Goal: Check status: Check status

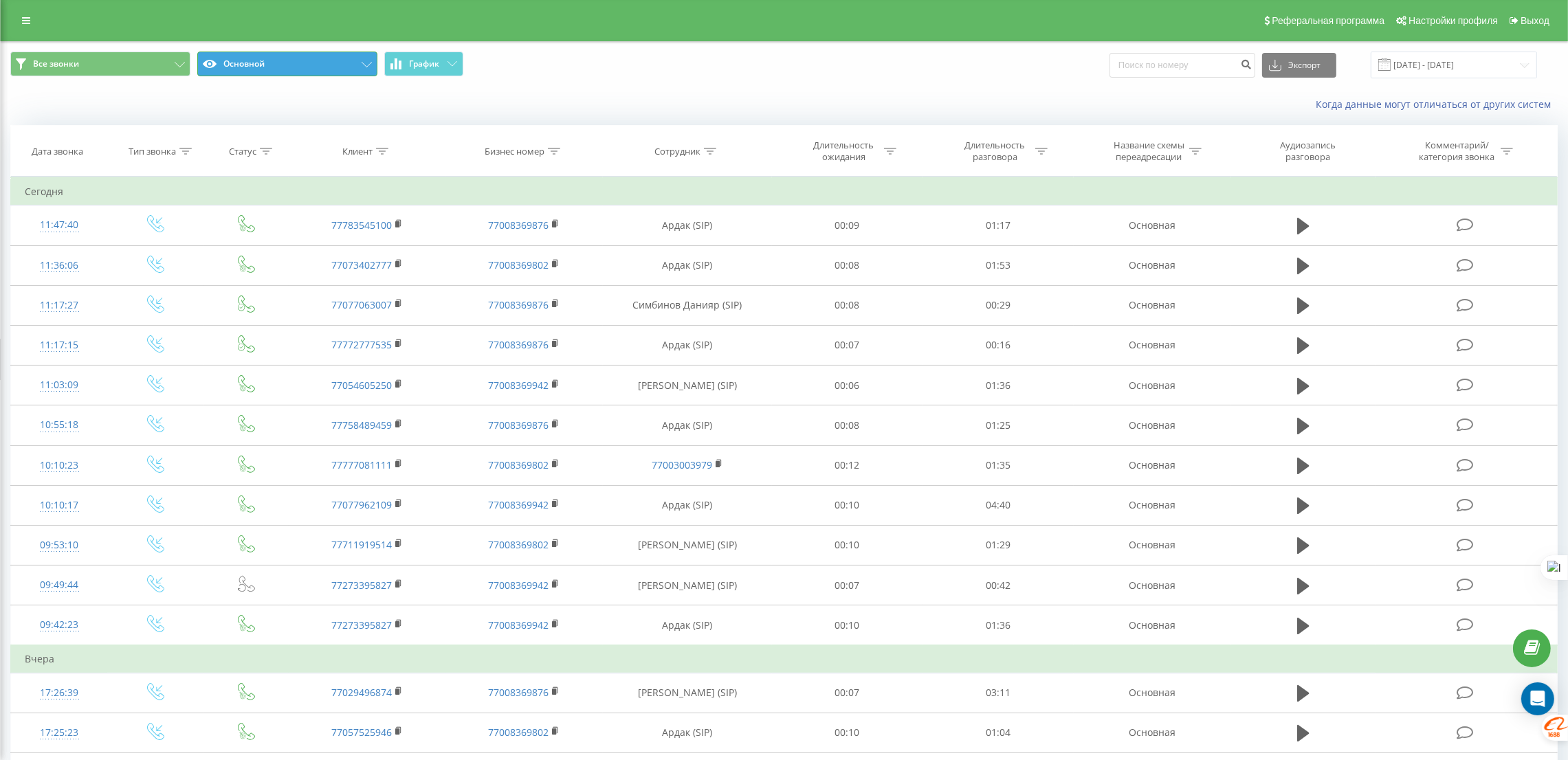
click at [373, 68] on button "Основной" at bounding box center [287, 64] width 180 height 24
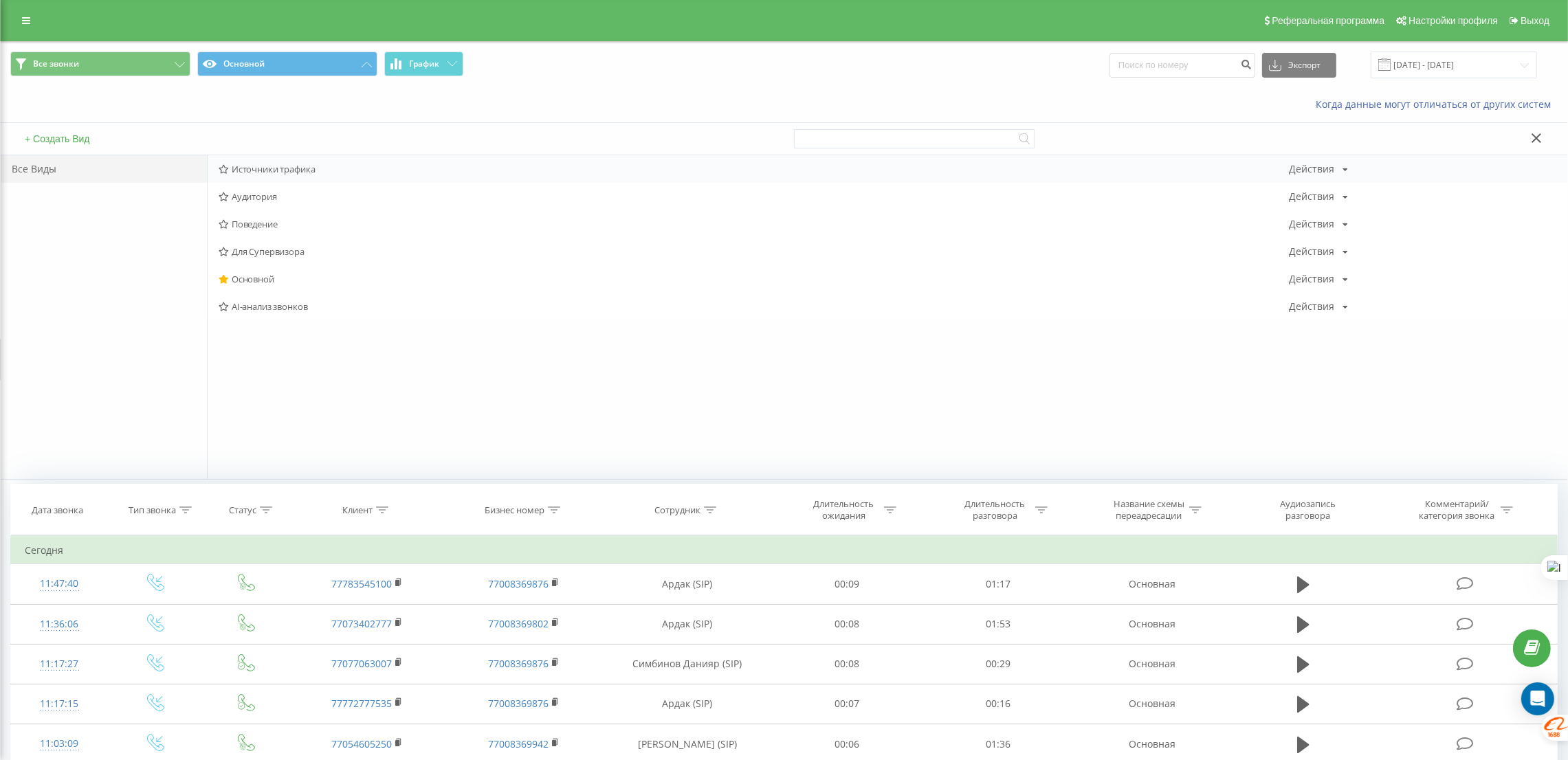
click at [274, 174] on span "Источники трафика" at bounding box center [753, 169] width 1070 height 10
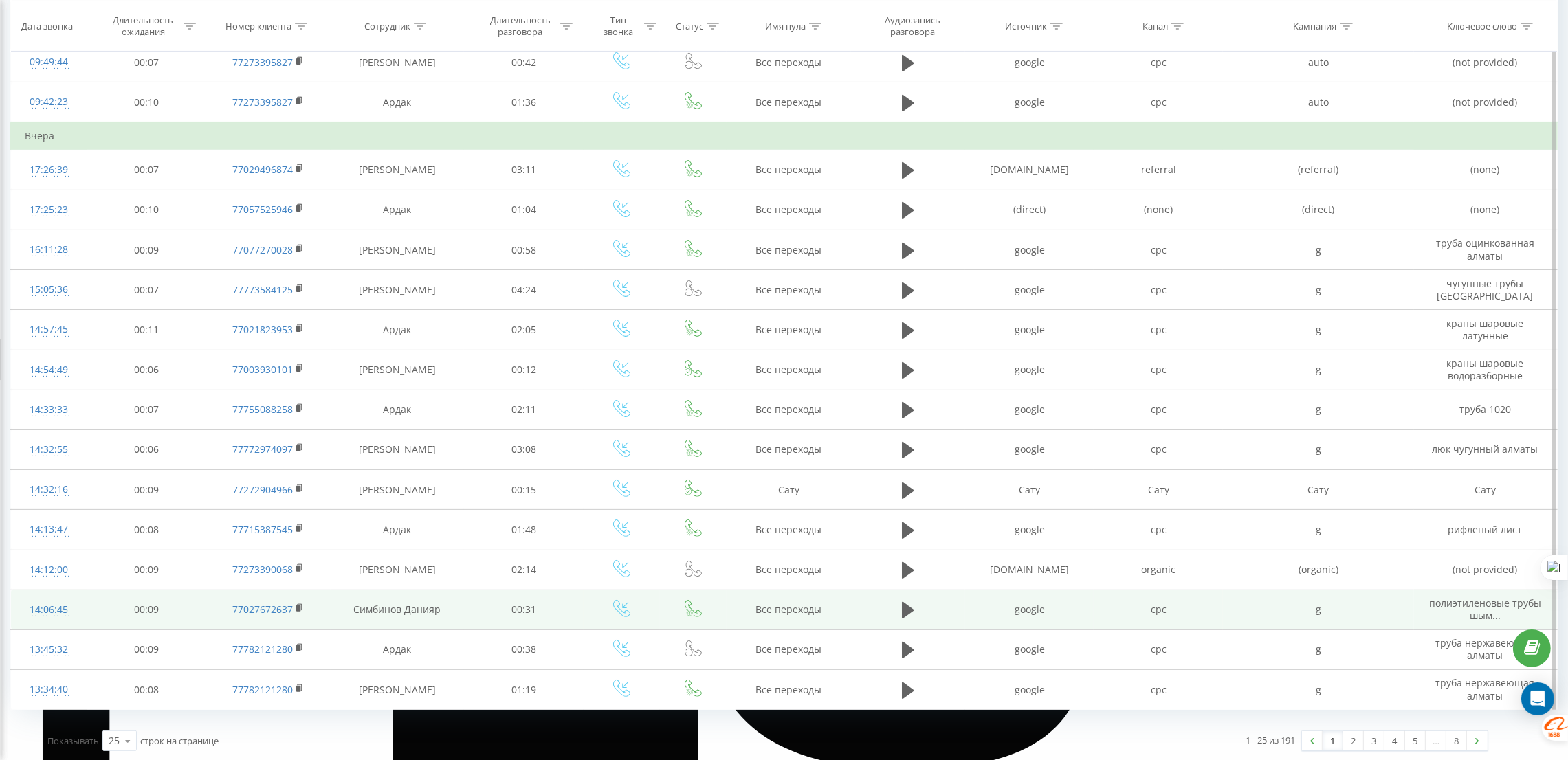
scroll to position [527, 0]
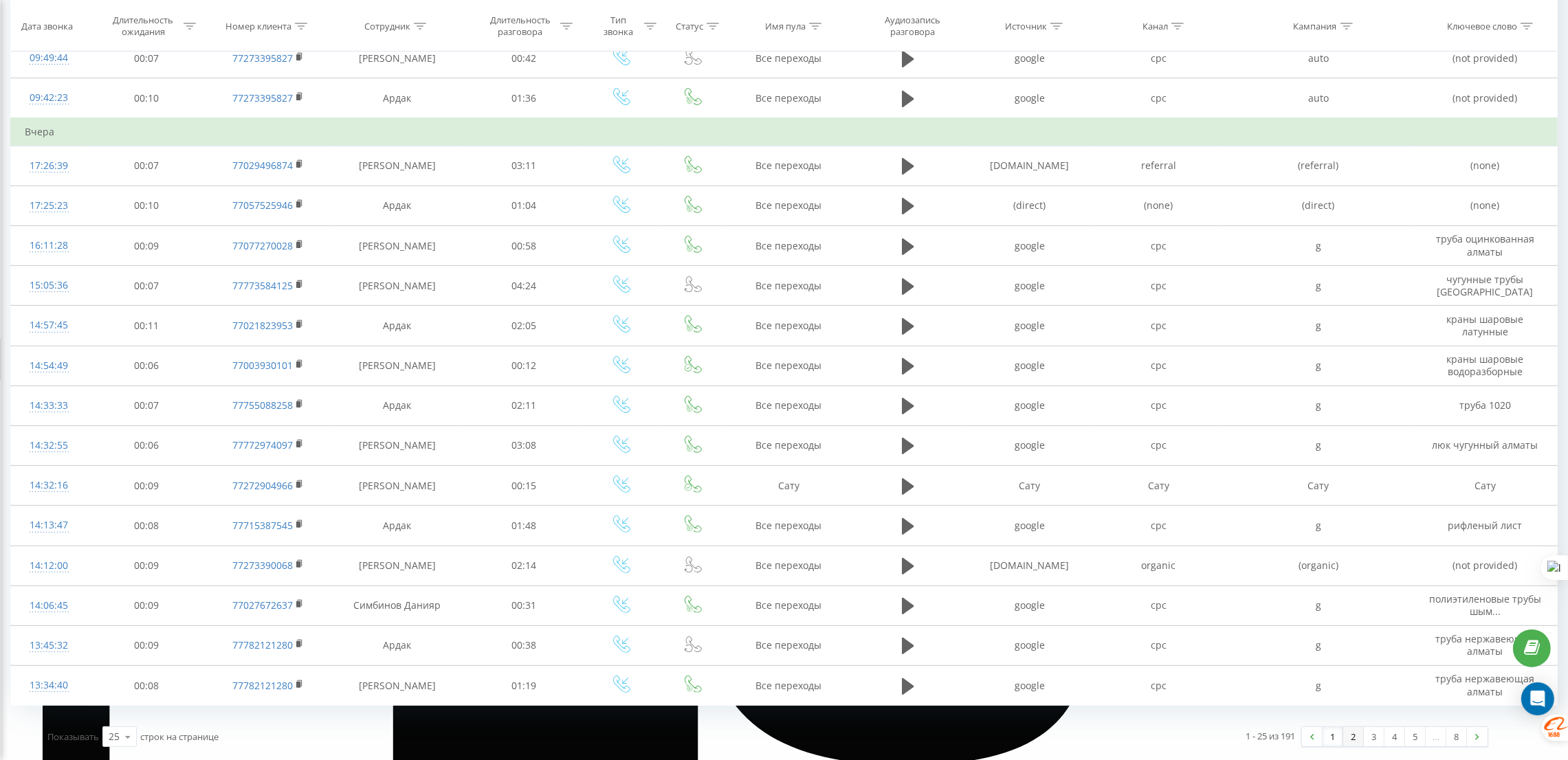
click at [1347, 739] on link "2" at bounding box center [1353, 737] width 21 height 19
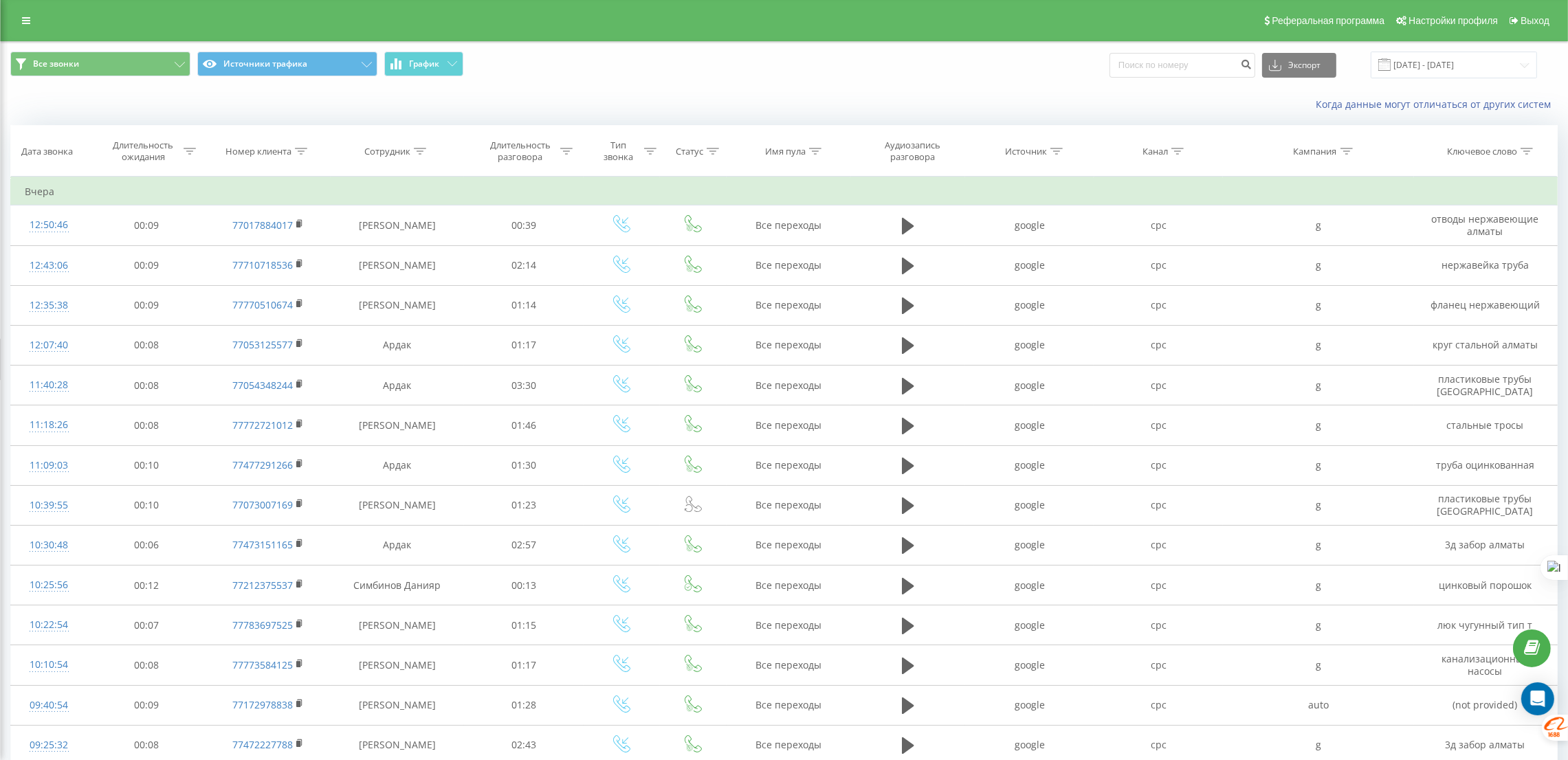
click at [164, 28] on div "Реферальная программа Настройки профиля Выход" at bounding box center [784, 21] width 1568 height 41
click at [315, 112] on div "Когда данные могут отличаться от других систем" at bounding box center [784, 104] width 1567 height 33
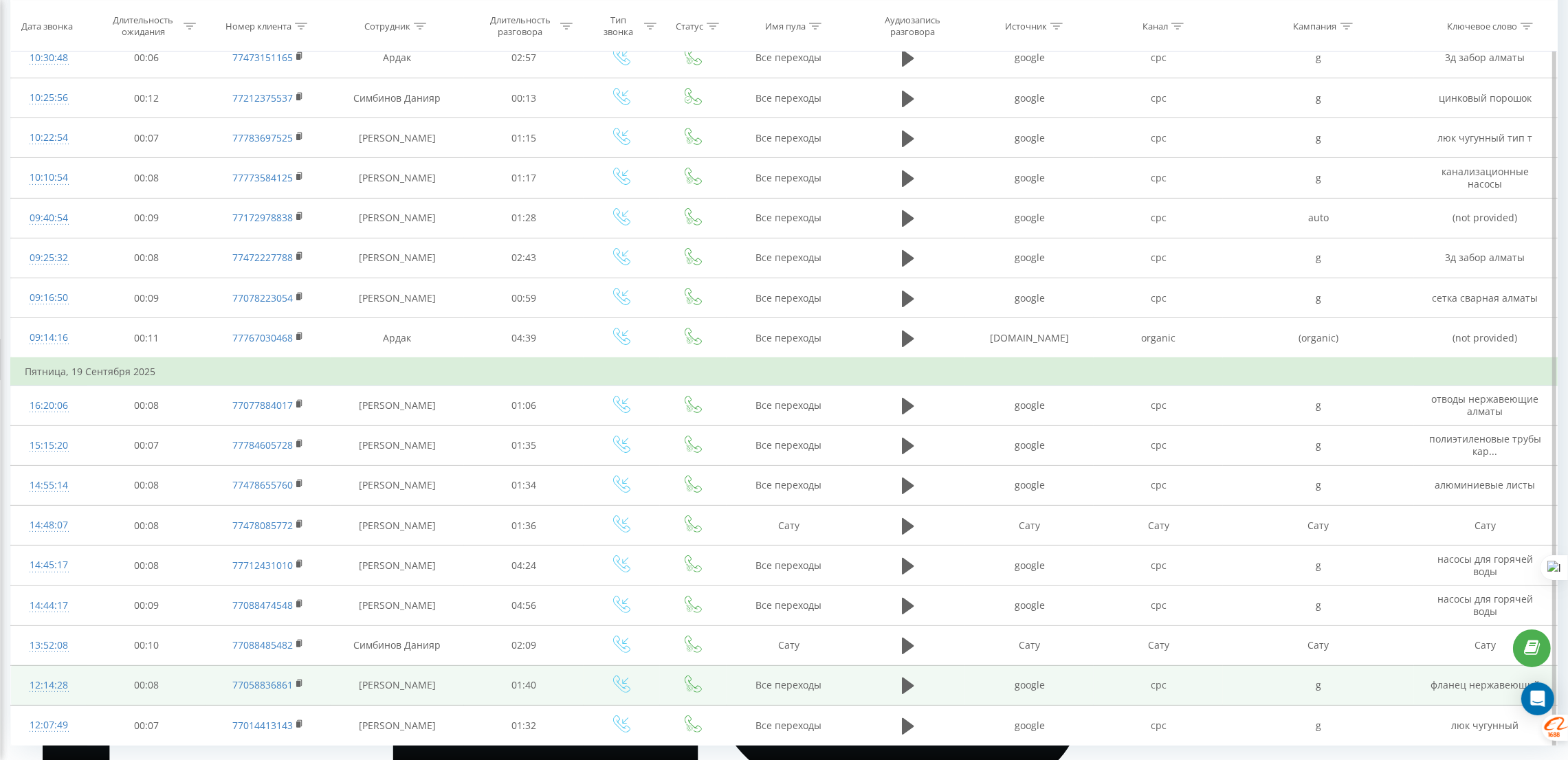
scroll to position [527, 0]
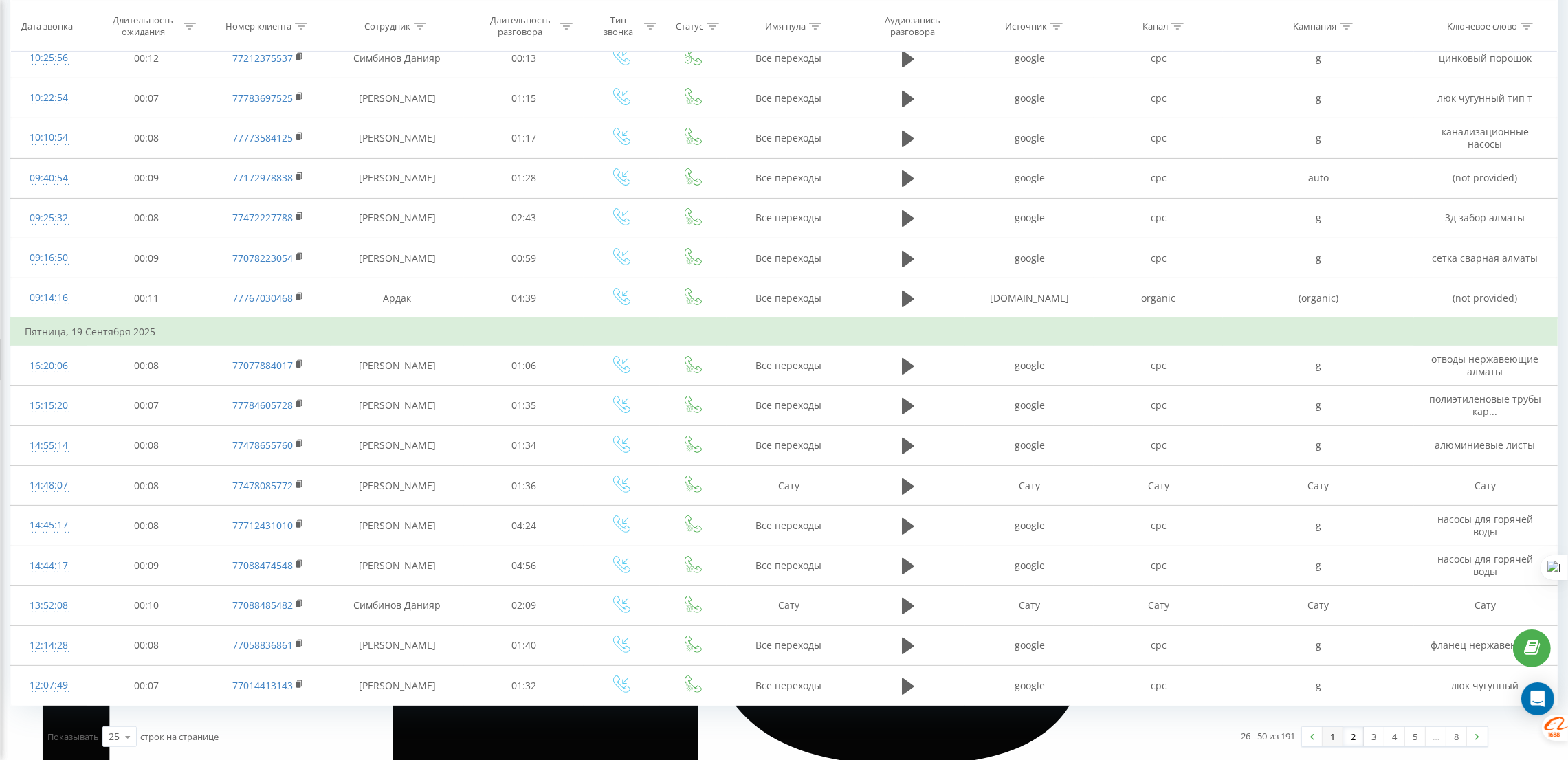
click at [1330, 739] on link "1" at bounding box center [1333, 737] width 21 height 19
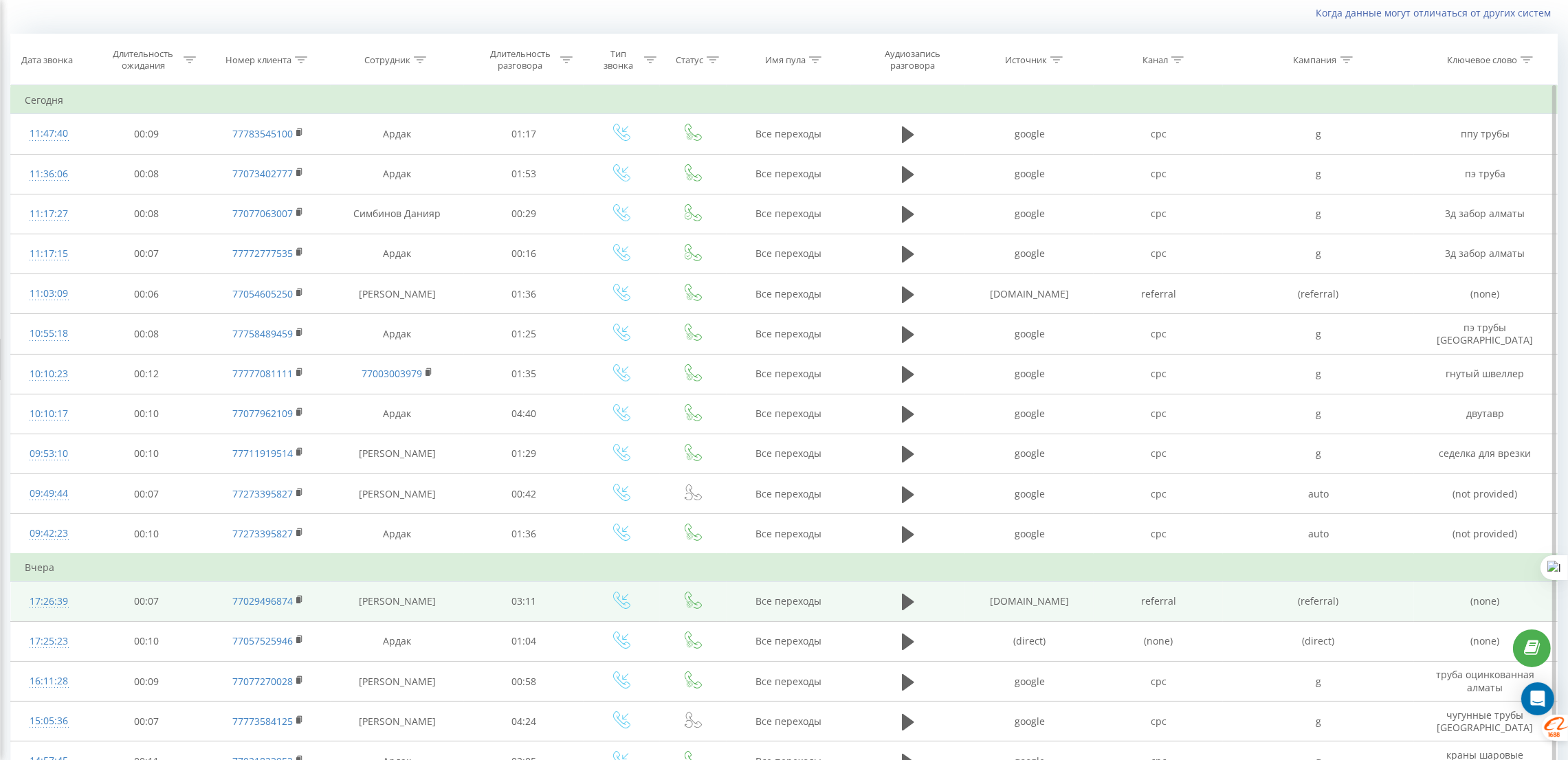
scroll to position [527, 0]
